Goal: Transaction & Acquisition: Purchase product/service

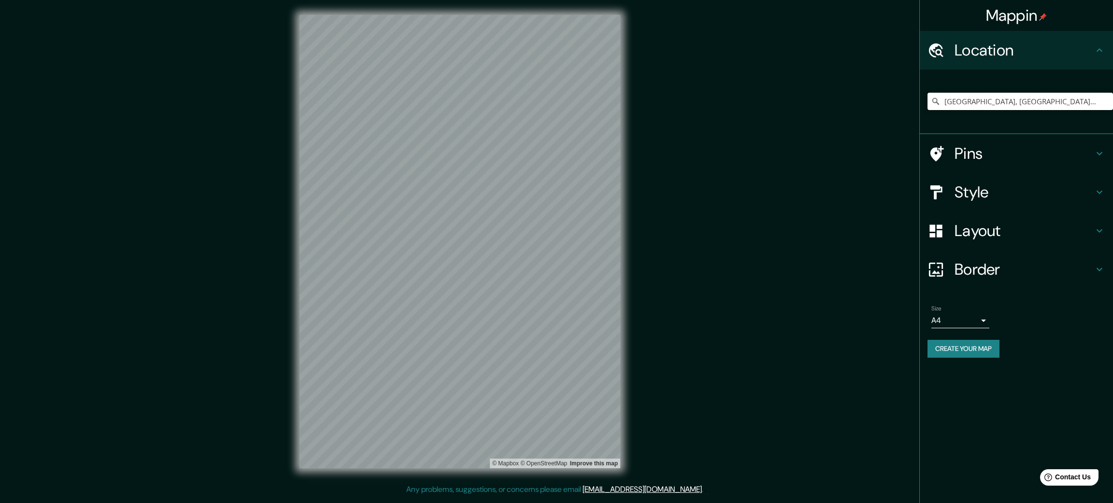
click at [1039, 99] on input "Madrid, Madrid, España" at bounding box center [1019, 101] width 185 height 17
drag, startPoint x: 1039, startPoint y: 99, endPoint x: 873, endPoint y: 88, distance: 166.4
click at [873, 88] on div "Mappin Location Madrid, Madrid, España Pins Style Layout Border Choose a border…" at bounding box center [556, 249] width 1113 height 499
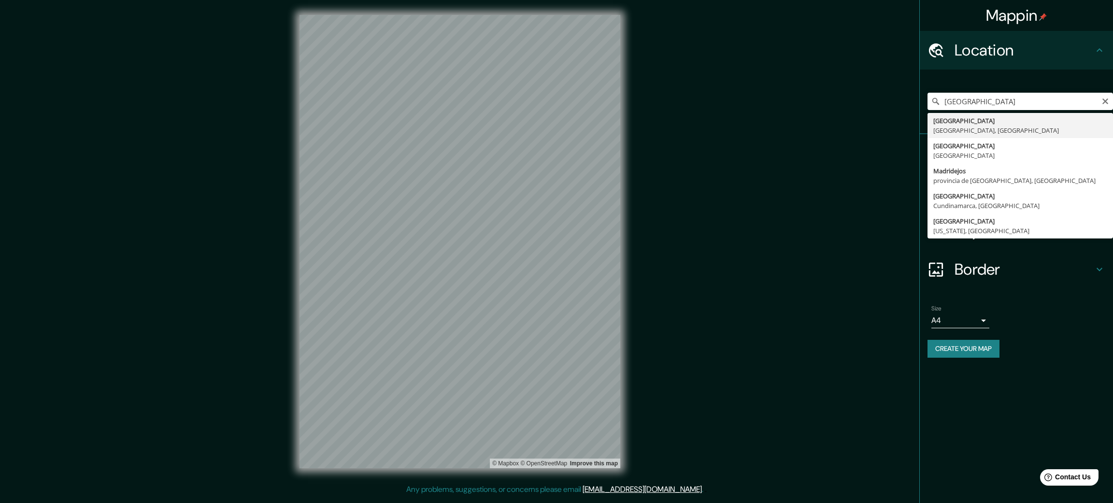
type input "Madrid, Madrid, España"
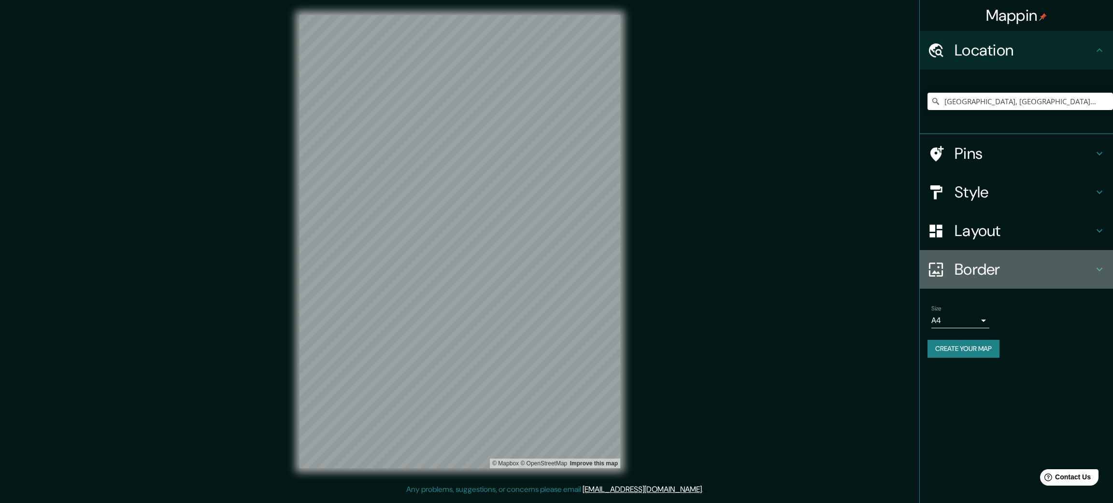
click at [989, 269] on h4 "Border" at bounding box center [1023, 269] width 139 height 19
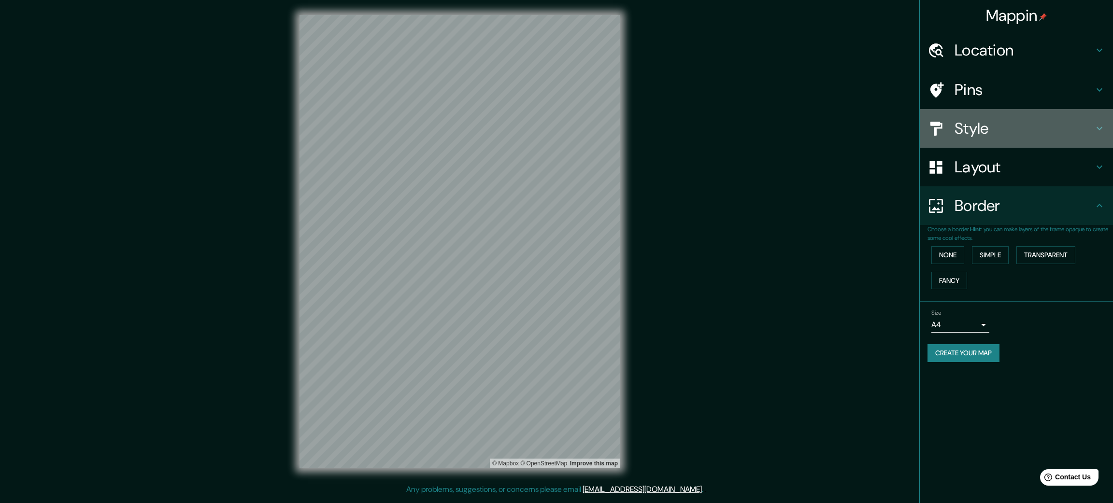
click at [995, 130] on h4 "Style" at bounding box center [1023, 128] width 139 height 19
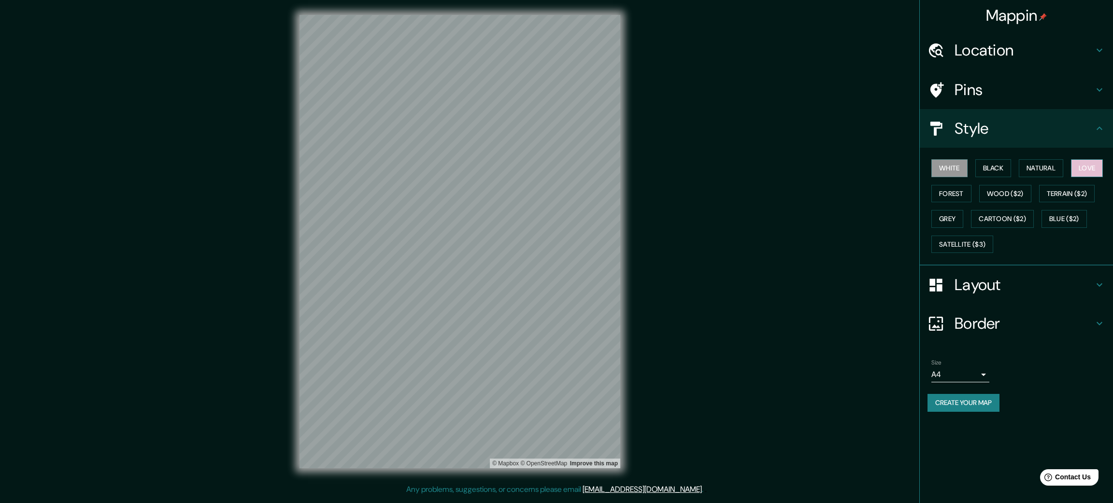
click at [1096, 165] on button "Love" at bounding box center [1087, 168] width 32 height 18
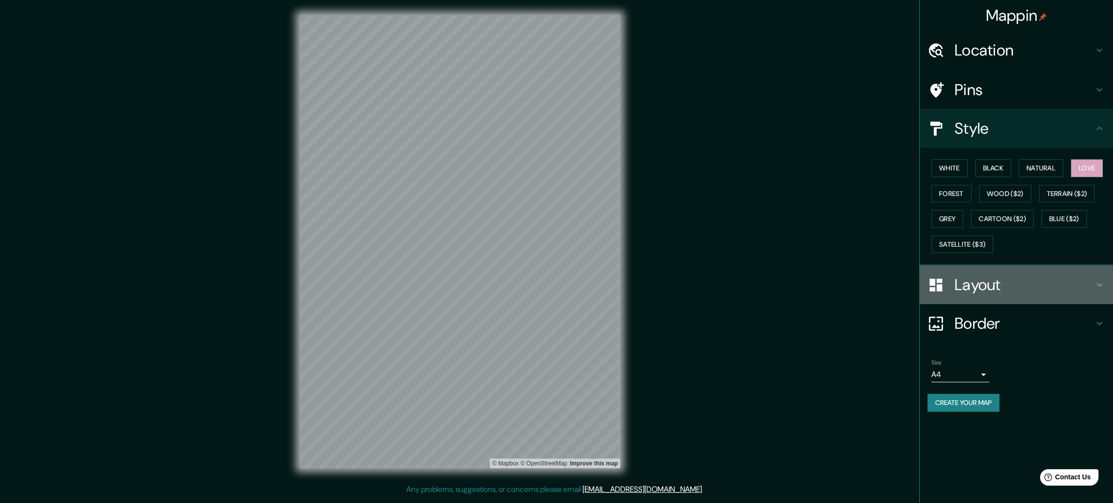
click at [993, 280] on h4 "Layout" at bounding box center [1023, 284] width 139 height 19
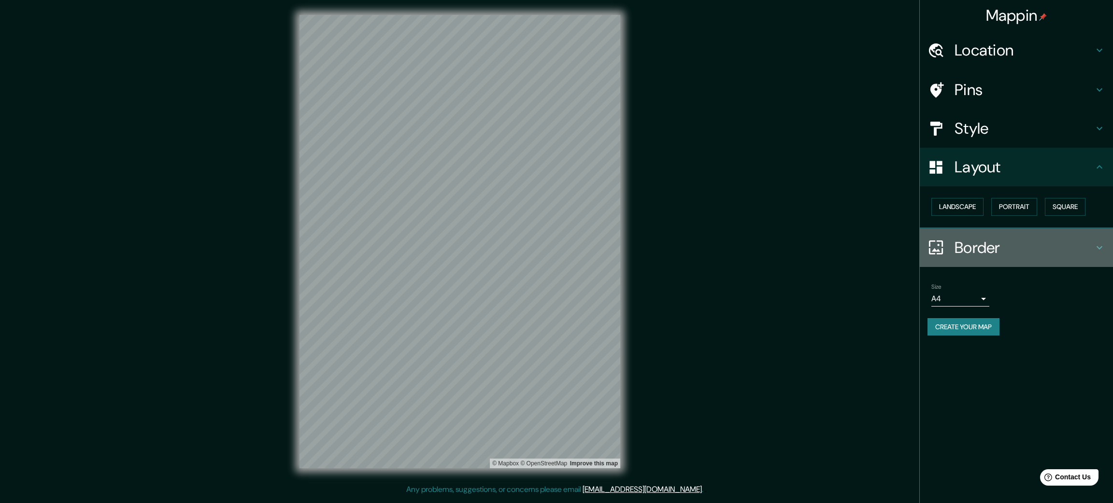
click at [975, 245] on h4 "Border" at bounding box center [1023, 247] width 139 height 19
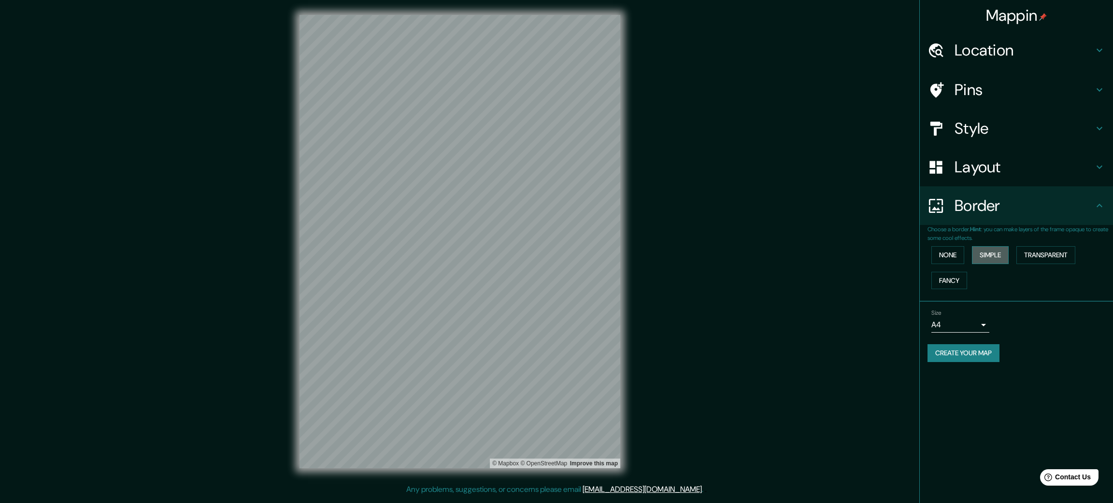
click at [987, 249] on button "Simple" at bounding box center [990, 255] width 37 height 18
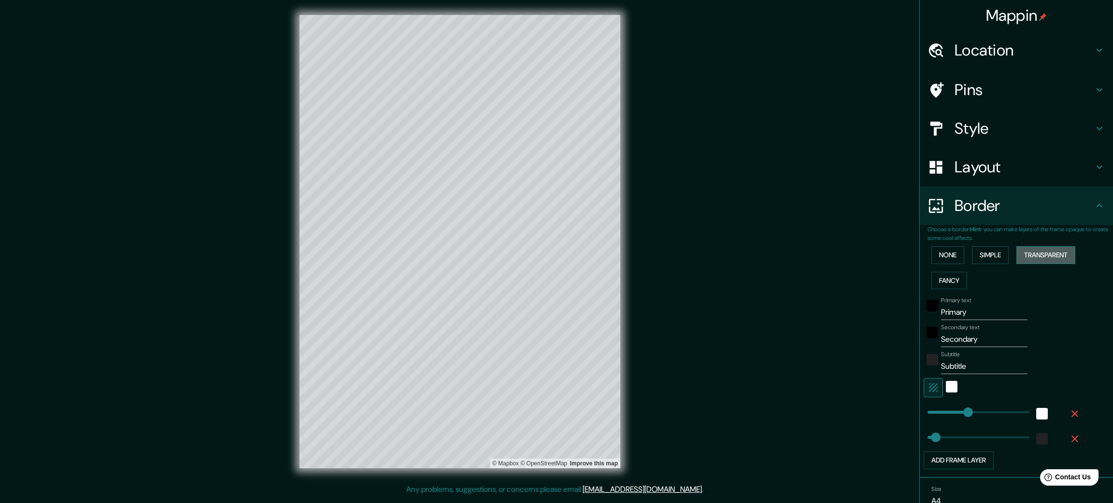
click at [1021, 254] on button "Transparent" at bounding box center [1045, 255] width 59 height 18
click at [931, 277] on button "Fancy" at bounding box center [949, 281] width 36 height 18
click at [939, 259] on button "None" at bounding box center [947, 255] width 33 height 18
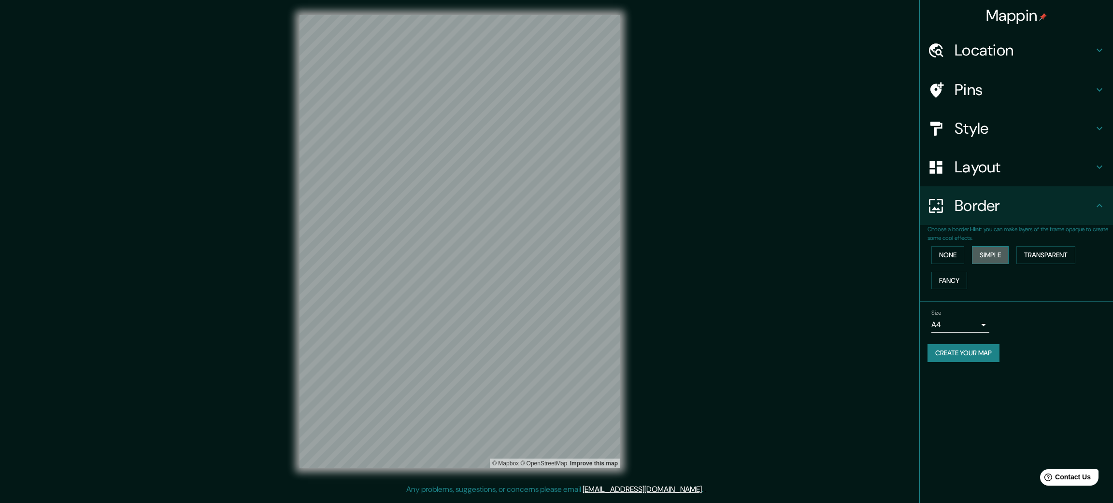
click at [984, 257] on button "Simple" at bounding box center [990, 255] width 37 height 18
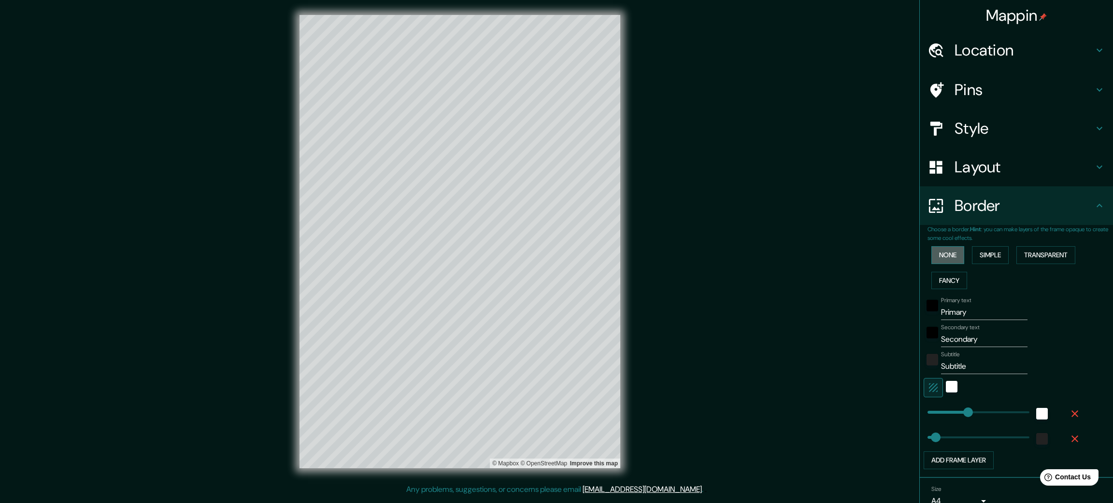
click at [944, 253] on button "None" at bounding box center [947, 255] width 33 height 18
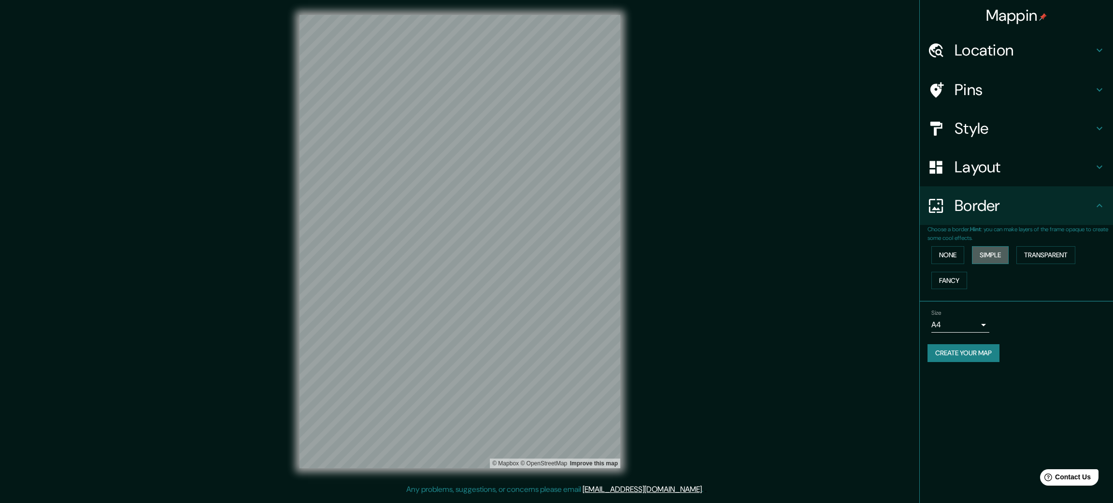
click at [1002, 256] on button "Simple" at bounding box center [990, 255] width 37 height 18
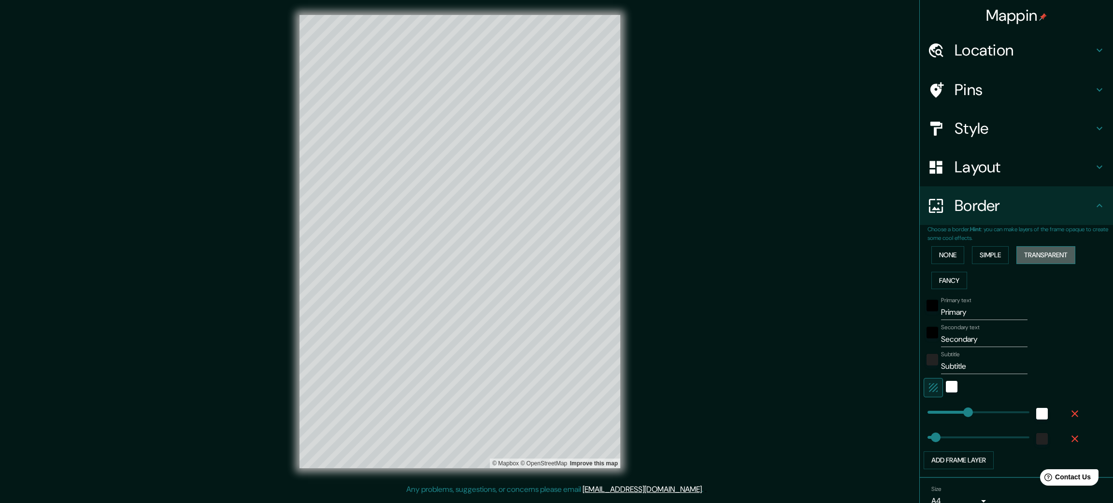
click at [1053, 251] on button "Transparent" at bounding box center [1045, 255] width 59 height 18
click at [945, 282] on button "Fancy" at bounding box center [949, 281] width 36 height 18
click at [1033, 256] on button "Transparent" at bounding box center [1045, 255] width 59 height 18
